Goal: Task Accomplishment & Management: Manage account settings

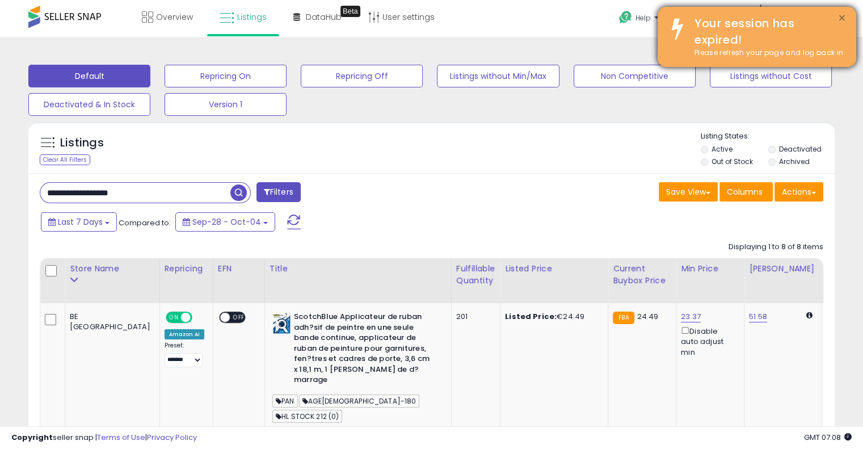
click at [841, 16] on button "×" at bounding box center [842, 18] width 9 height 14
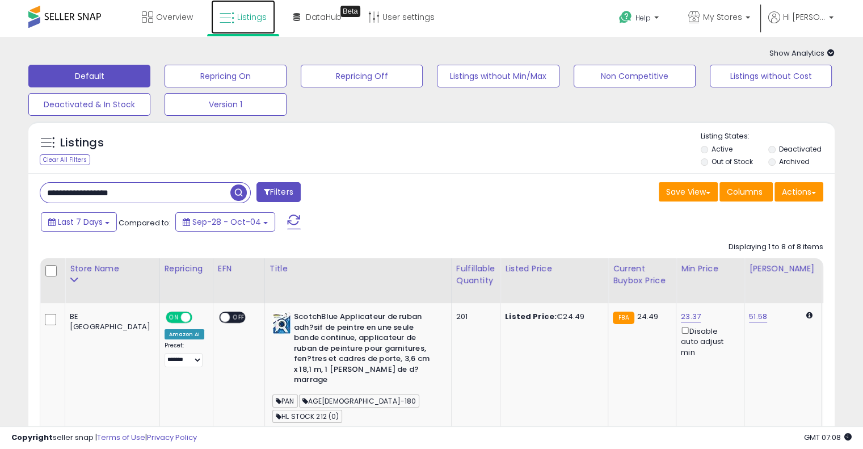
click at [240, 22] on link "Listings" at bounding box center [243, 17] width 64 height 34
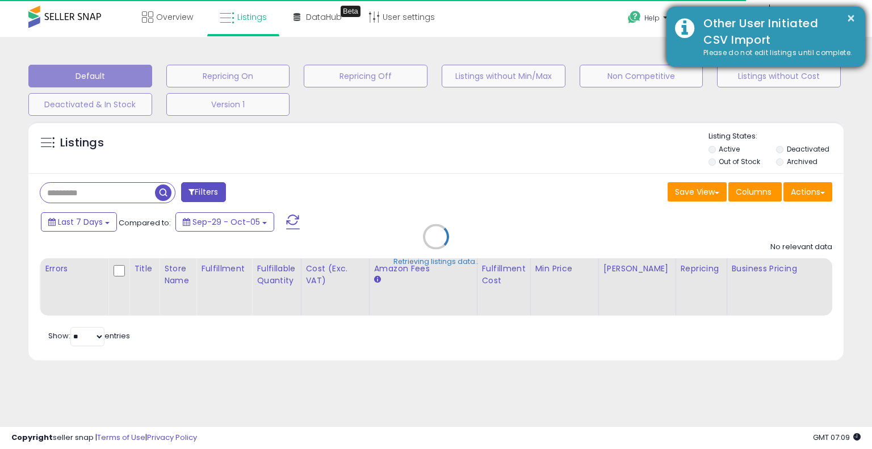
type input "**********"
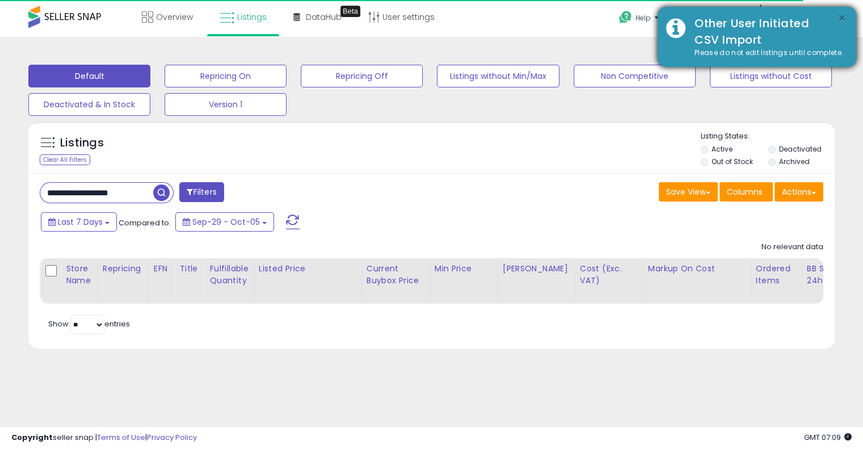
click at [838, 16] on button "×" at bounding box center [842, 18] width 9 height 14
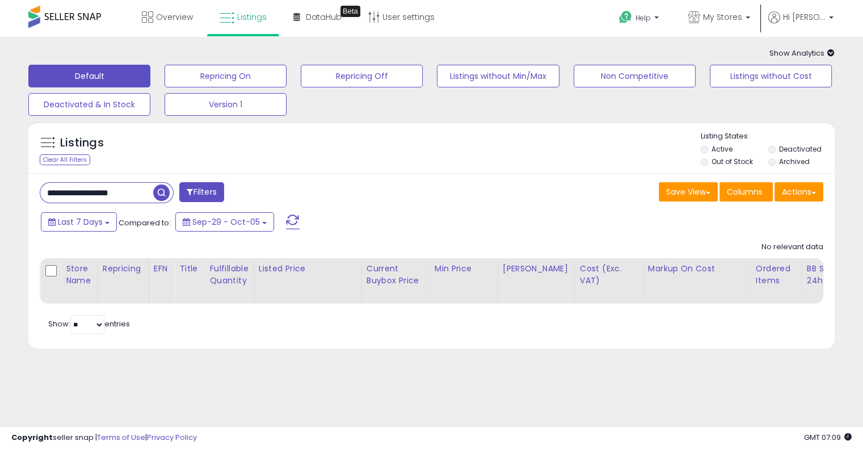
click at [828, 51] on icon at bounding box center [831, 52] width 7 height 7
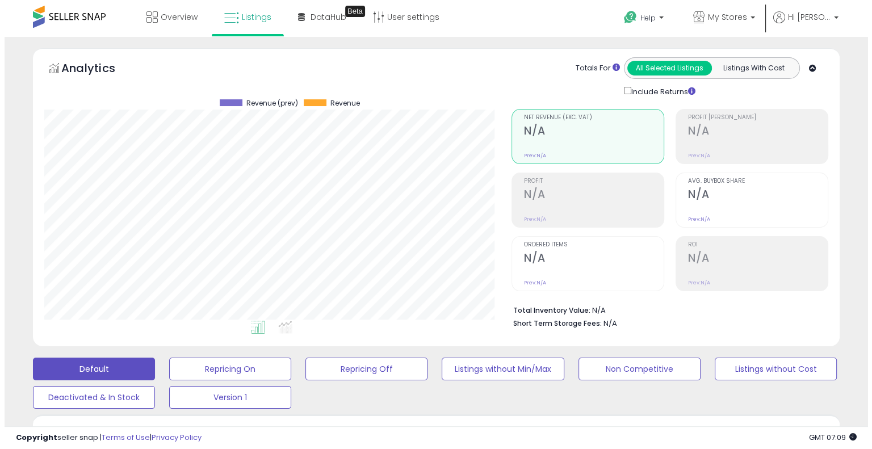
scroll to position [232, 467]
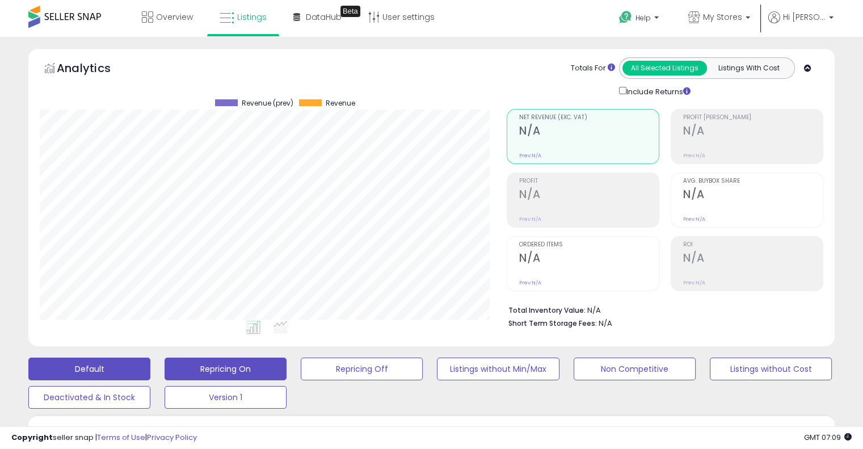
click at [246, 374] on button "Repricing On" at bounding box center [226, 369] width 122 height 23
